Goal: Task Accomplishment & Management: Manage account settings

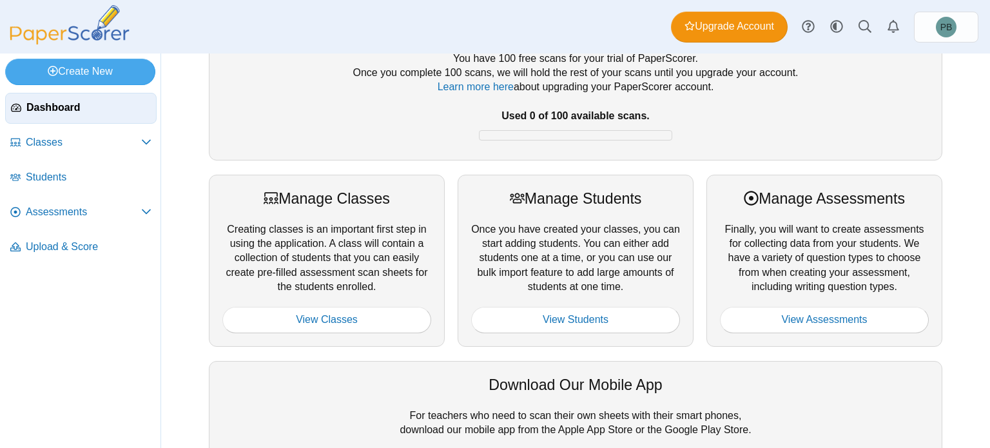
scroll to position [64, 0]
click at [378, 322] on link "View Classes" at bounding box center [326, 320] width 209 height 26
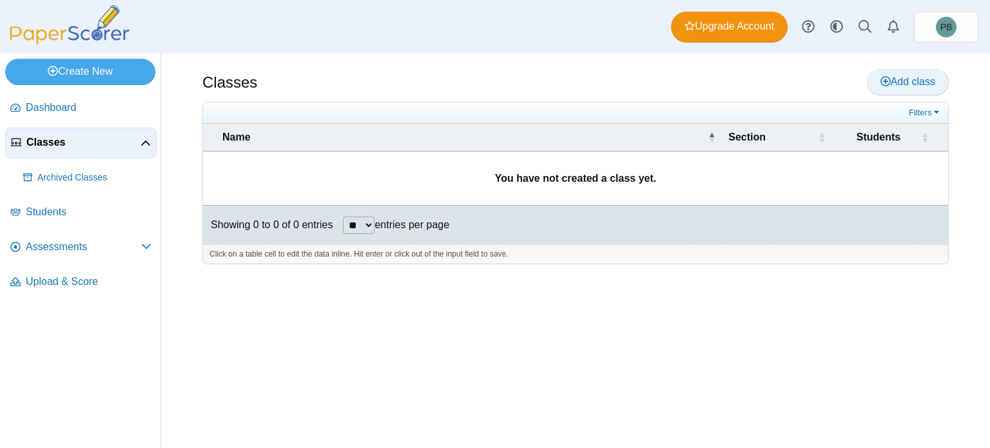
click at [894, 82] on span "Add class" at bounding box center [907, 81] width 55 height 11
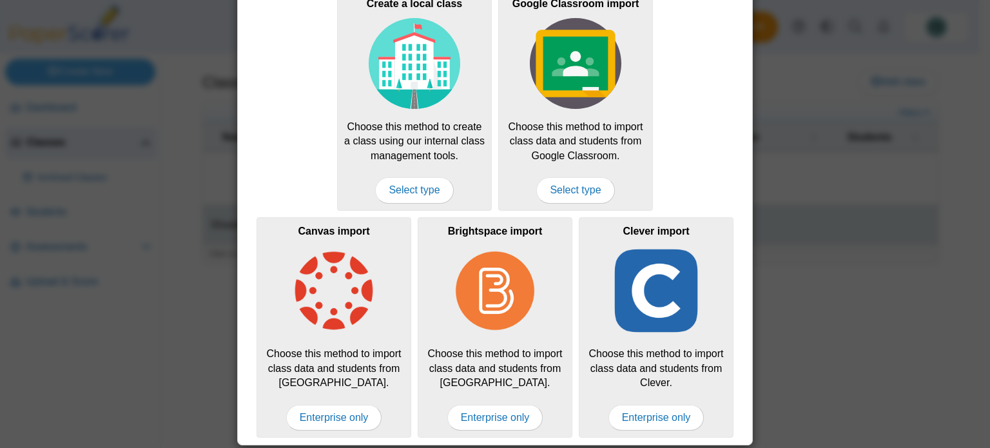
scroll to position [66, 0]
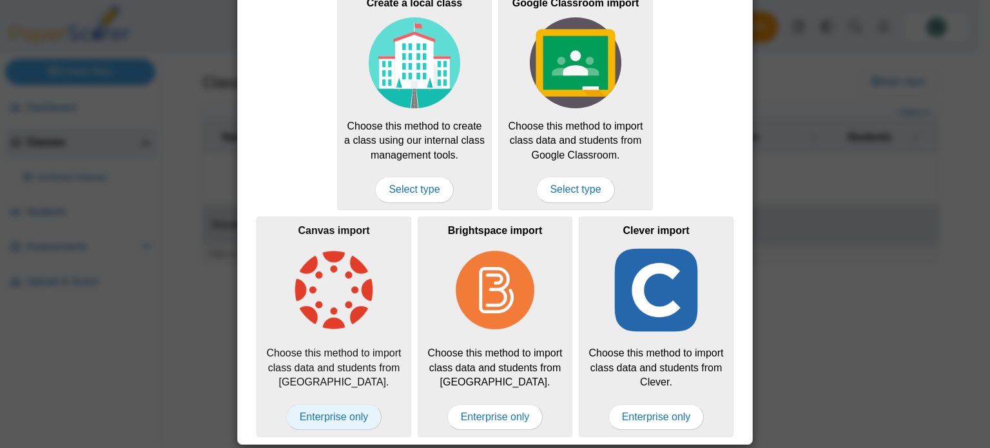
click at [333, 416] on span "Enterprise only" at bounding box center [334, 417] width 96 height 26
click at [345, 309] on img at bounding box center [333, 289] width 91 height 91
click at [323, 413] on span "Enterprise only" at bounding box center [334, 417] width 96 height 26
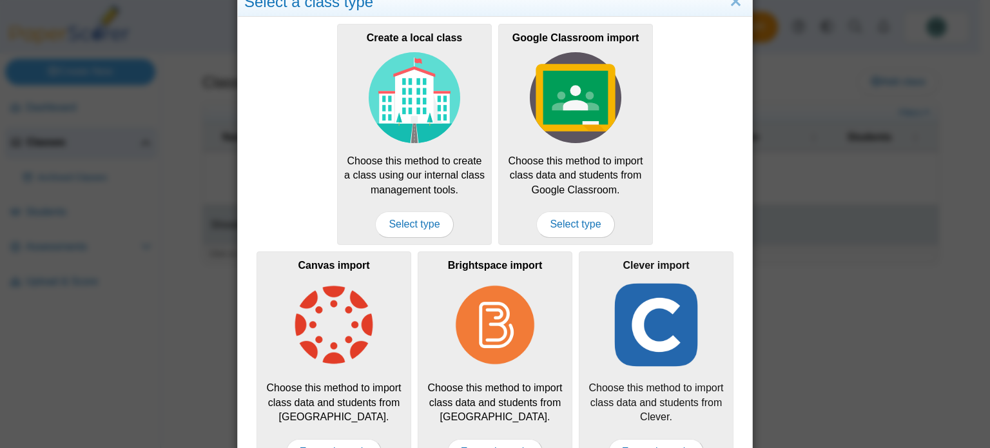
scroll to position [0, 0]
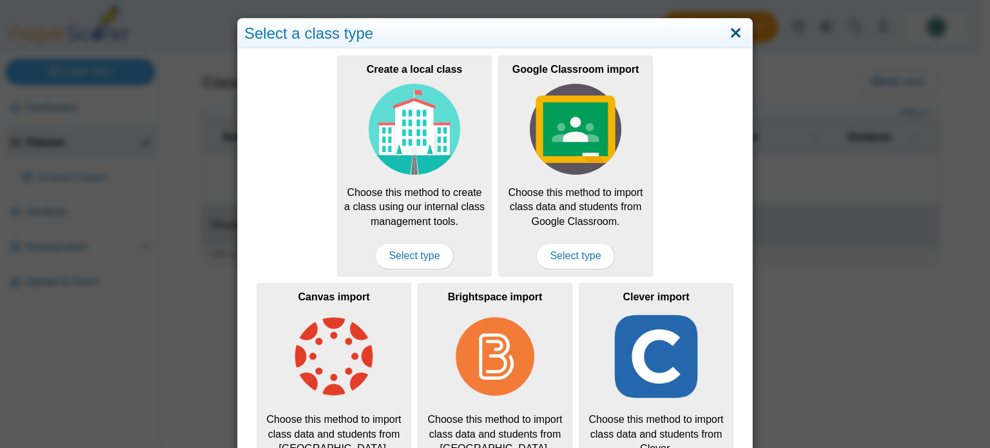
click at [732, 33] on link "Close" at bounding box center [735, 34] width 20 height 22
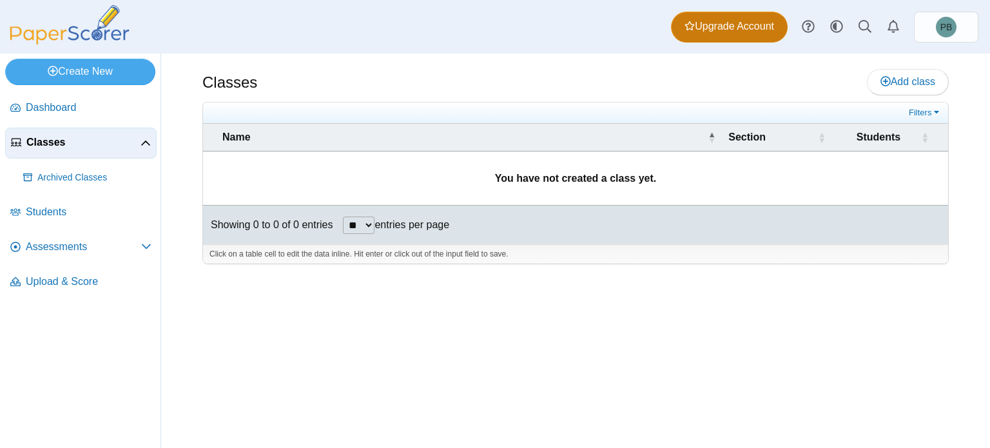
click at [721, 27] on span "Upgrade Account" at bounding box center [729, 26] width 90 height 14
